Goal: Find specific page/section: Find specific page/section

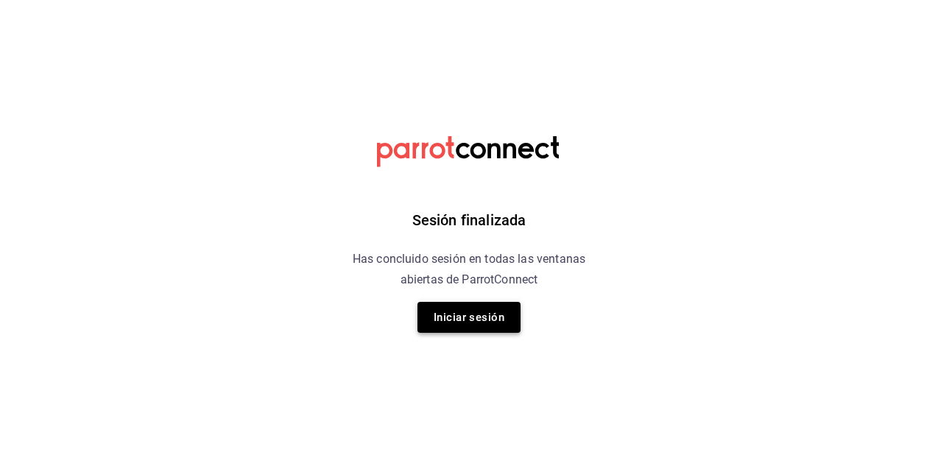
click at [495, 310] on button "Iniciar sesión" at bounding box center [469, 317] width 103 height 31
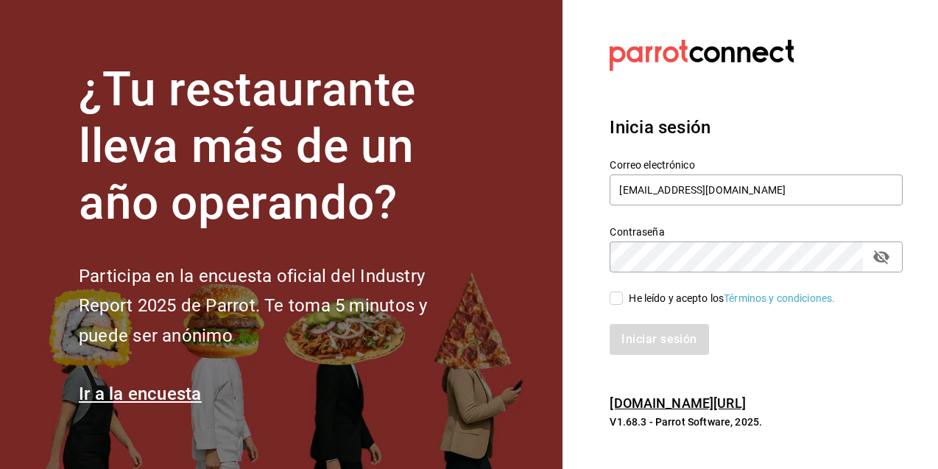
click at [608, 300] on div "He leído y acepto los Términos y condiciones." at bounding box center [747, 290] width 311 height 34
click at [616, 301] on input "He leído y acepto los Términos y condiciones." at bounding box center [616, 298] width 13 height 13
checkbox input "true"
click at [657, 337] on button "Iniciar sesión" at bounding box center [660, 339] width 100 height 31
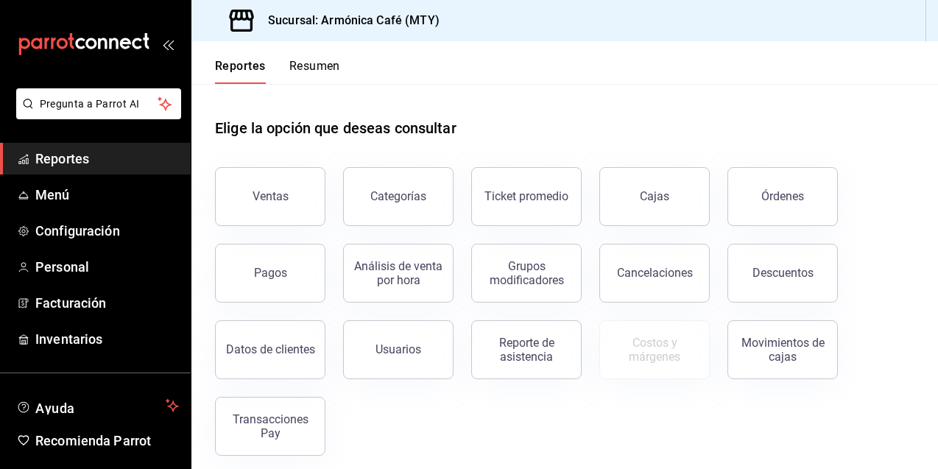
click at [264, 275] on div "Pagos" at bounding box center [270, 273] width 33 height 14
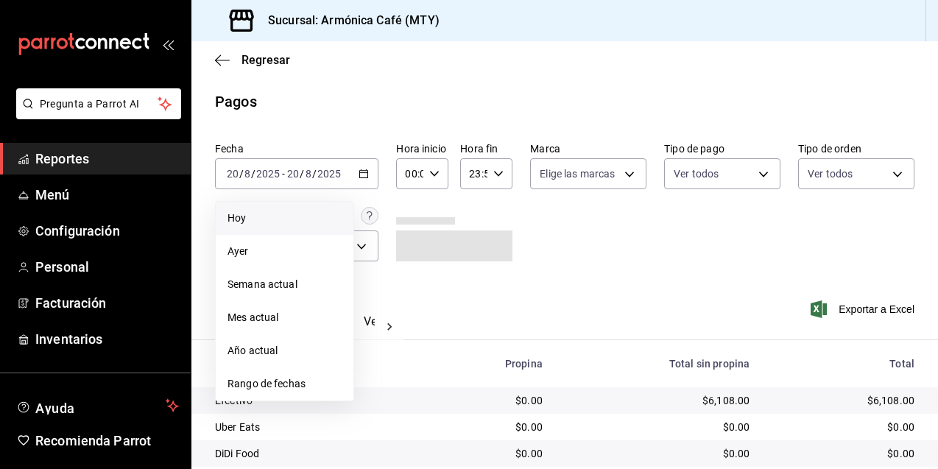
drag, startPoint x: 306, startPoint y: 206, endPoint x: 386, endPoint y: 247, distance: 89.9
click at [305, 207] on li "Hoy" at bounding box center [285, 218] width 138 height 33
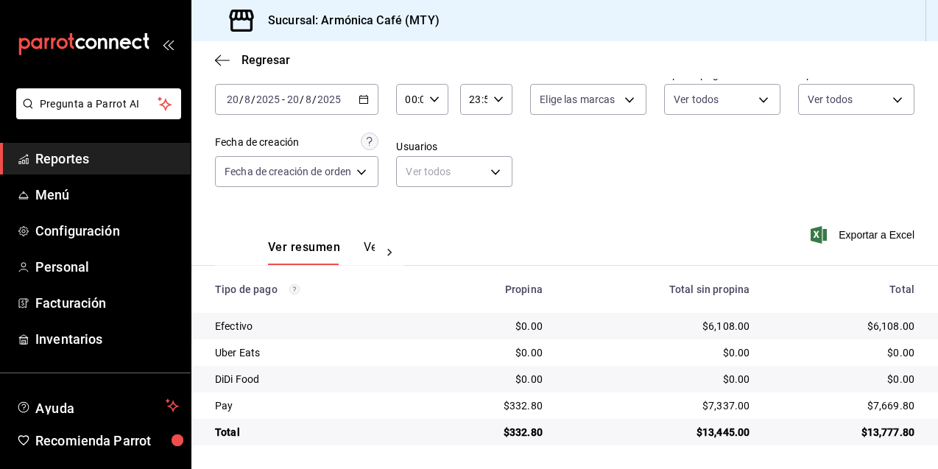
scroll to position [74, 0]
